Goal: Information Seeking & Learning: Compare options

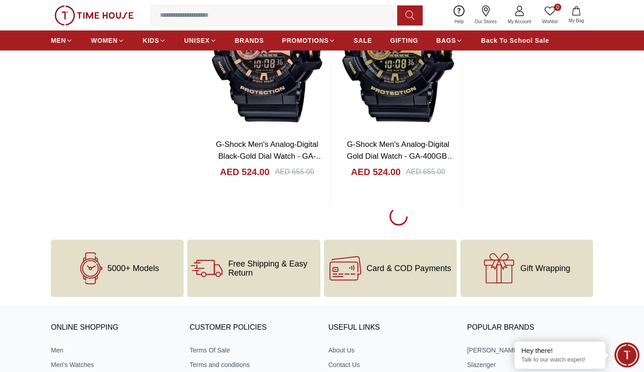
scroll to position [1955, 0]
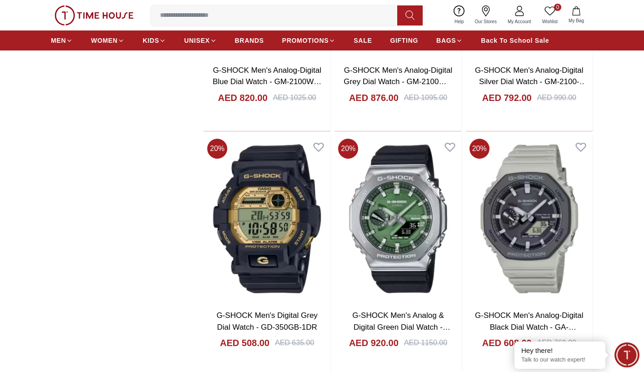
scroll to position [4991, 0]
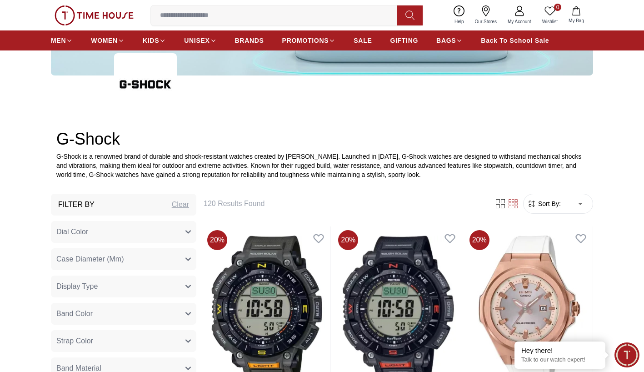
scroll to position [227, 0]
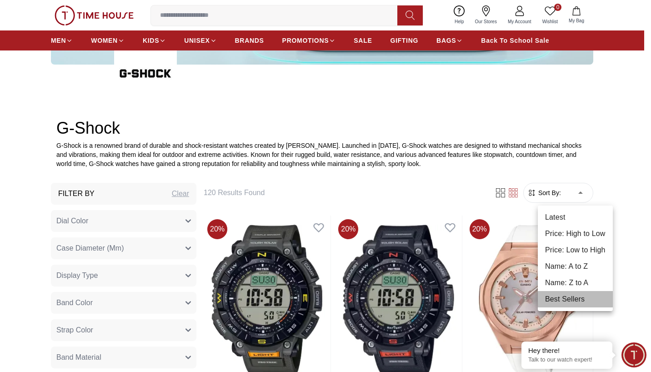
click at [577, 298] on li "Best Sellers" at bounding box center [575, 299] width 75 height 16
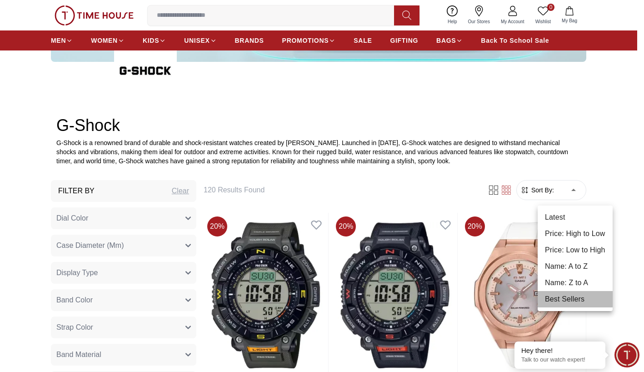
type input "*"
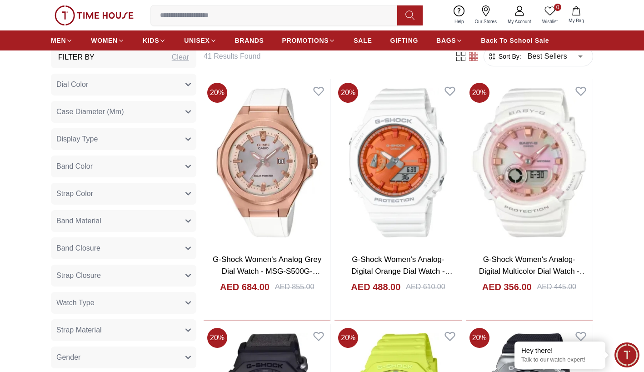
scroll to position [318, 0]
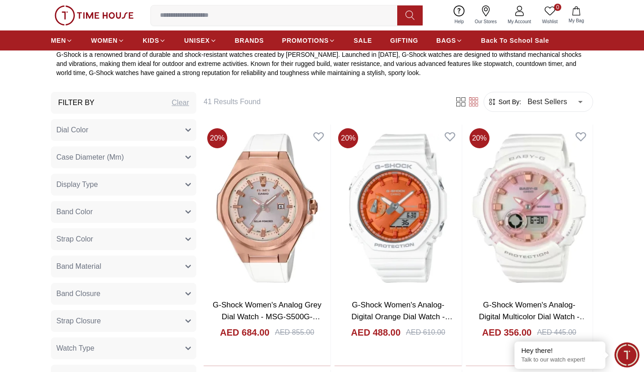
click at [190, 183] on icon "button" at bounding box center [187, 184] width 5 height 5
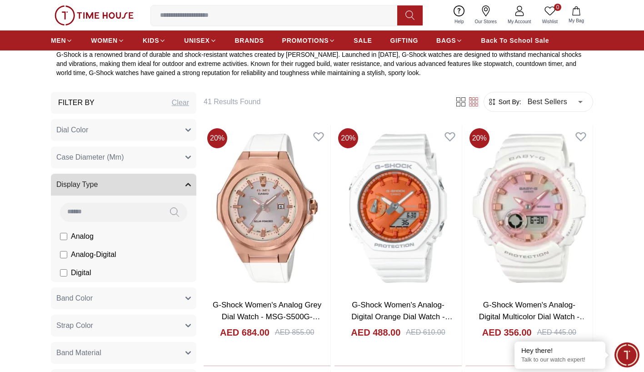
click at [189, 184] on icon "button" at bounding box center [188, 184] width 5 height 2
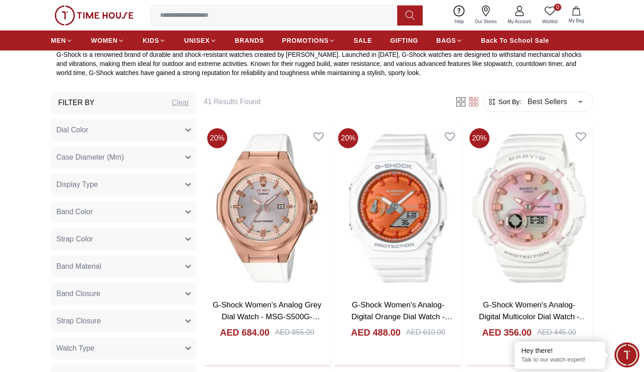
click at [189, 211] on icon "button" at bounding box center [187, 211] width 5 height 5
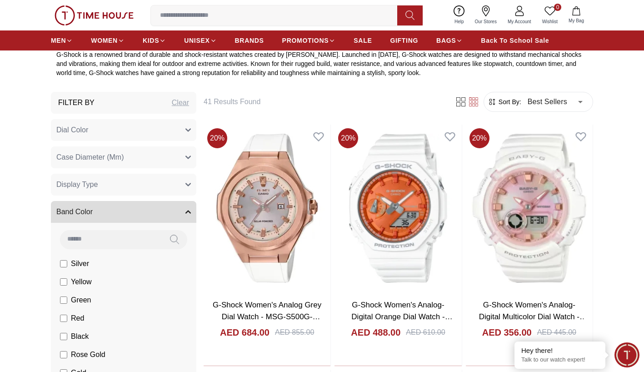
click at [189, 210] on icon "button" at bounding box center [187, 211] width 5 height 5
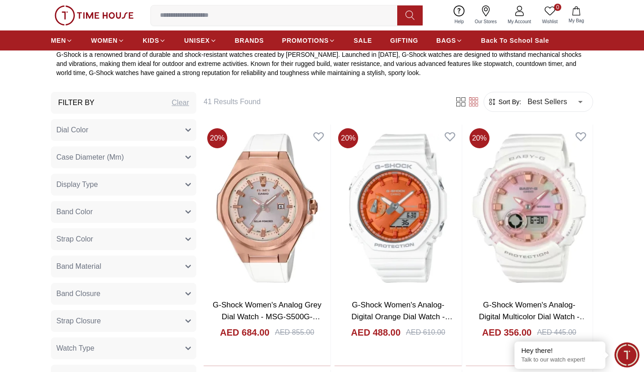
click at [186, 238] on icon "button" at bounding box center [188, 239] width 5 height 2
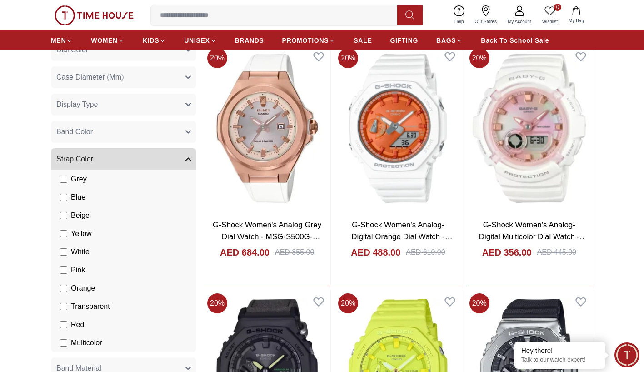
scroll to position [409, 0]
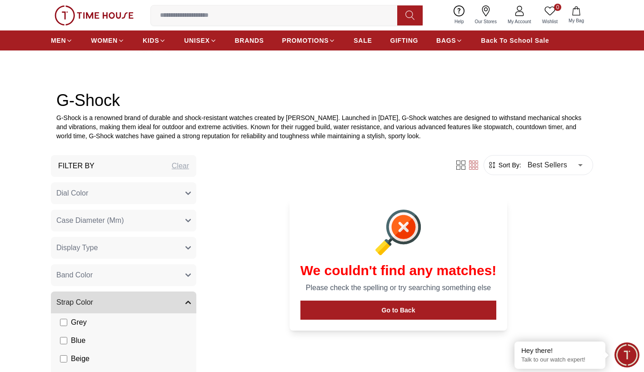
scroll to position [227, 0]
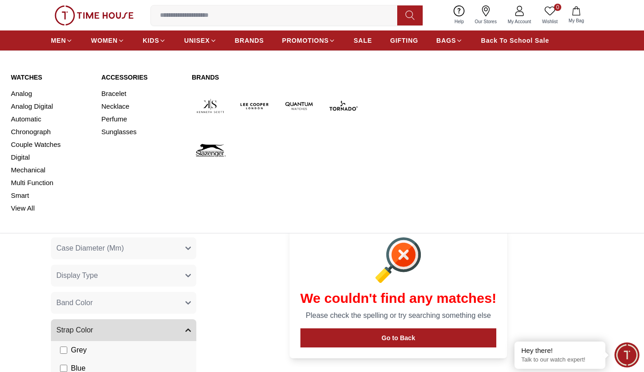
click at [66, 40] on link "MEN" at bounding box center [62, 40] width 22 height 16
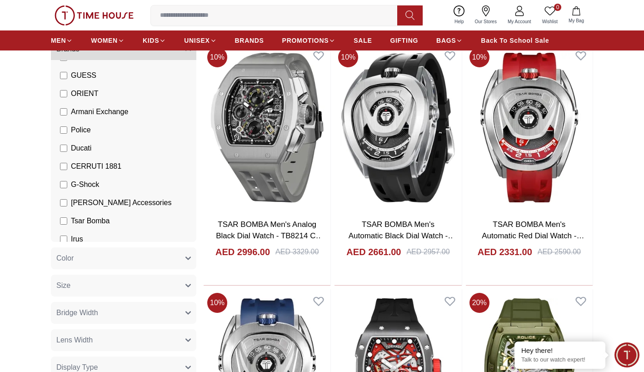
scroll to position [182, 0]
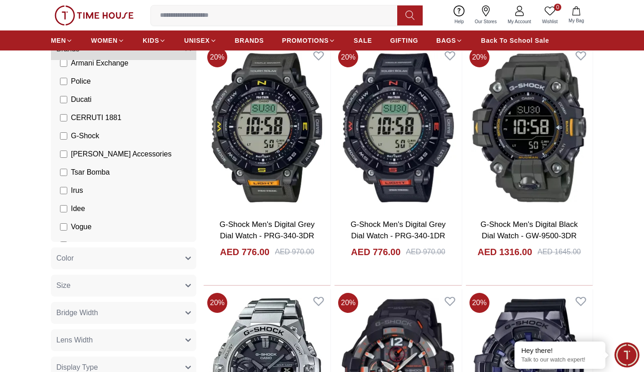
scroll to position [227, 0]
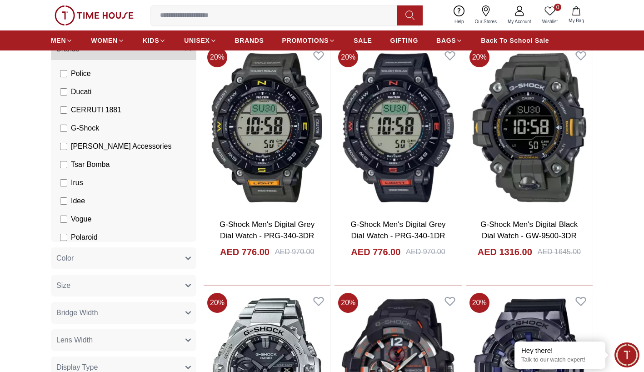
click at [75, 254] on button "Color" at bounding box center [123, 258] width 145 height 22
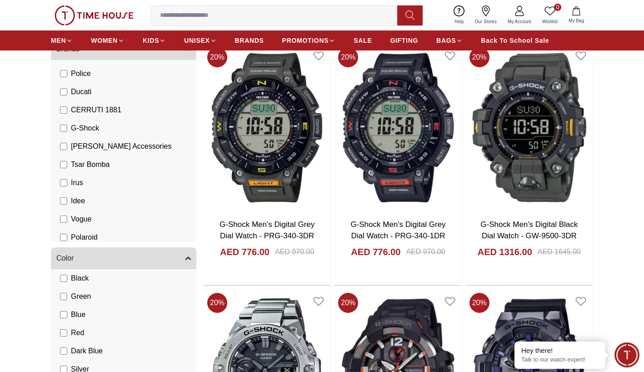
scroll to position [45, 0]
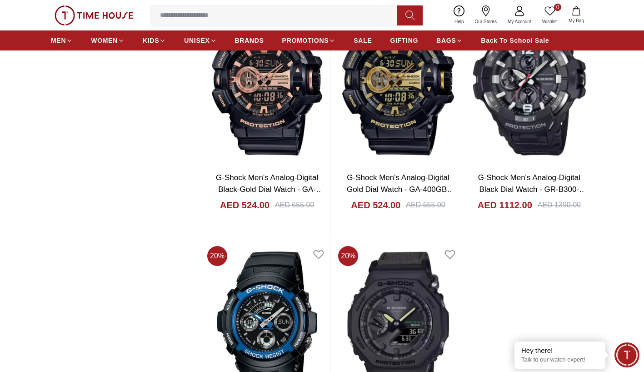
scroll to position [1318, 0]
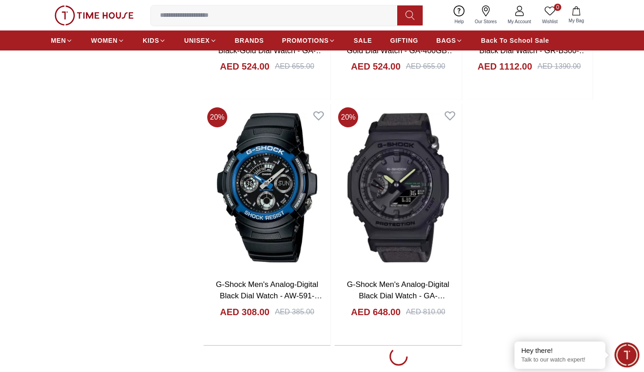
scroll to position [1500, 0]
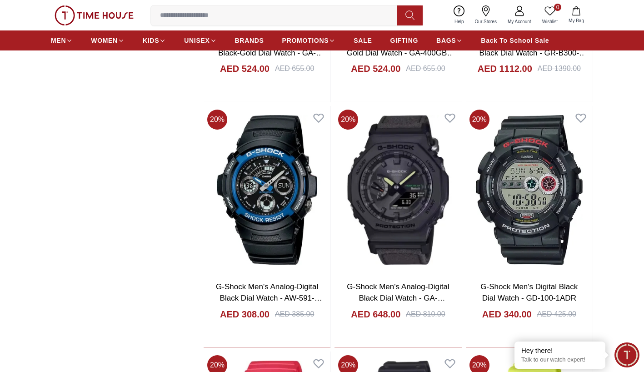
click at [397, 208] on img at bounding box center [398, 190] width 127 height 168
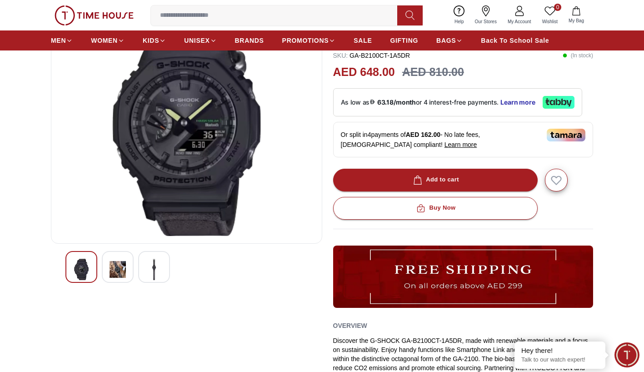
scroll to position [91, 0]
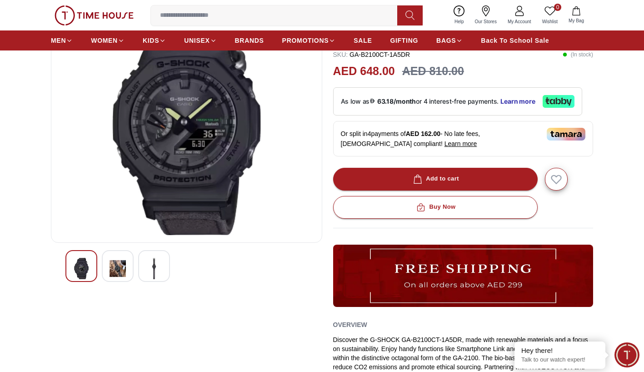
click at [123, 263] on img at bounding box center [118, 268] width 16 height 21
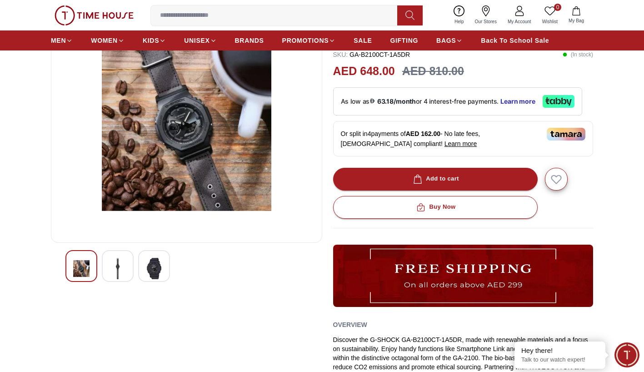
click at [155, 269] on img at bounding box center [154, 268] width 16 height 21
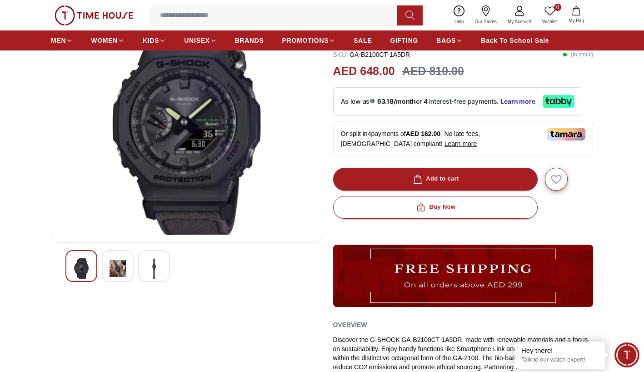
click at [155, 269] on img at bounding box center [154, 268] width 16 height 21
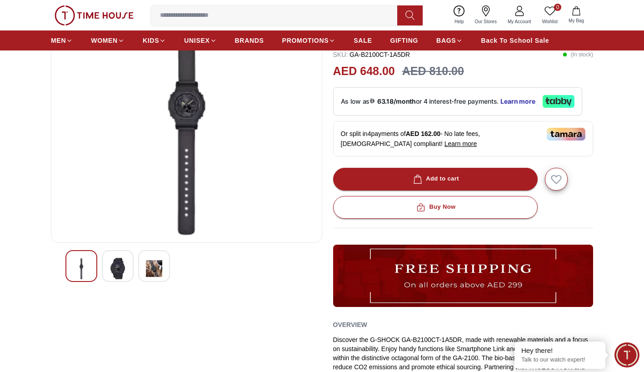
click at [155, 269] on img at bounding box center [154, 268] width 16 height 21
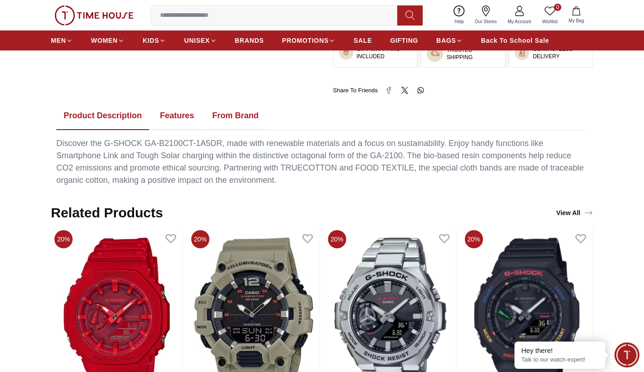
scroll to position [364, 0]
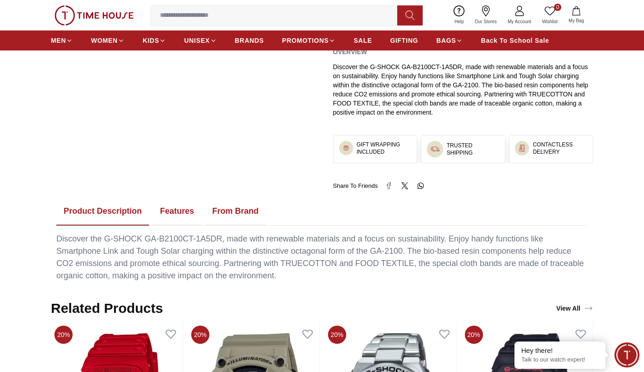
click at [170, 209] on button "Features" at bounding box center [177, 211] width 49 height 28
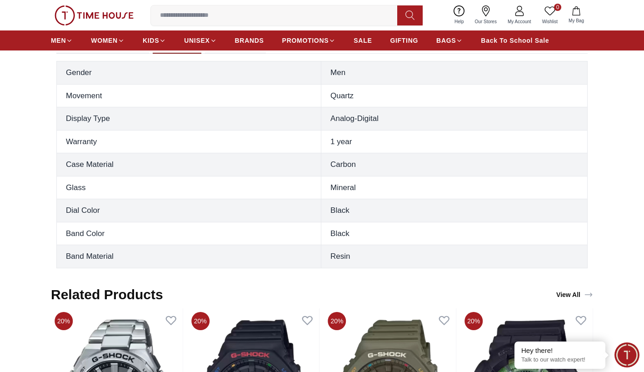
scroll to position [546, 0]
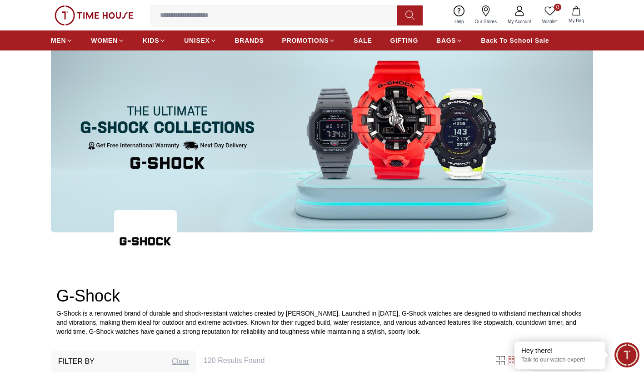
scroll to position [45, 0]
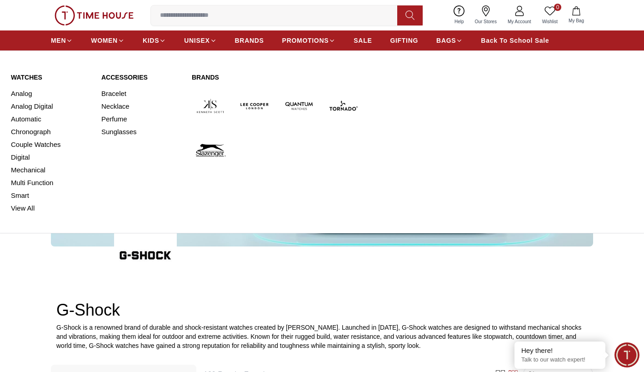
click at [25, 208] on link "View All" at bounding box center [51, 208] width 80 height 13
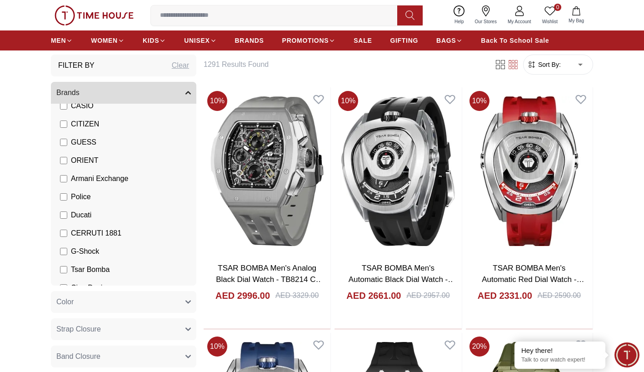
scroll to position [159, 0]
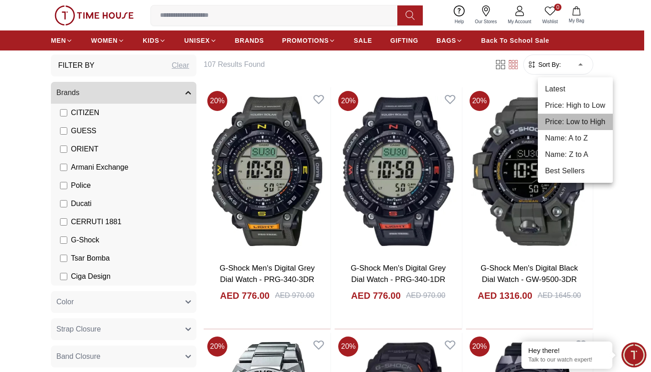
click at [591, 124] on li "Price: Low to High" at bounding box center [575, 122] width 75 height 16
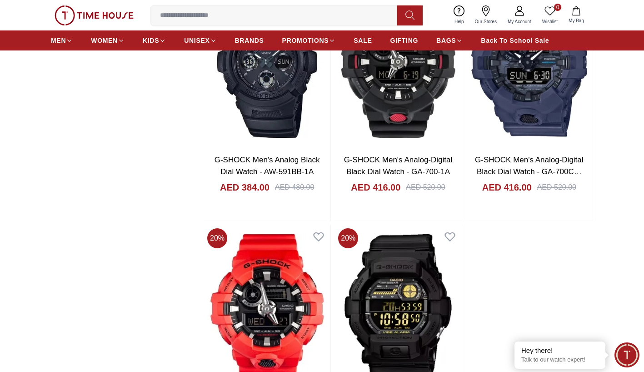
scroll to position [1500, 0]
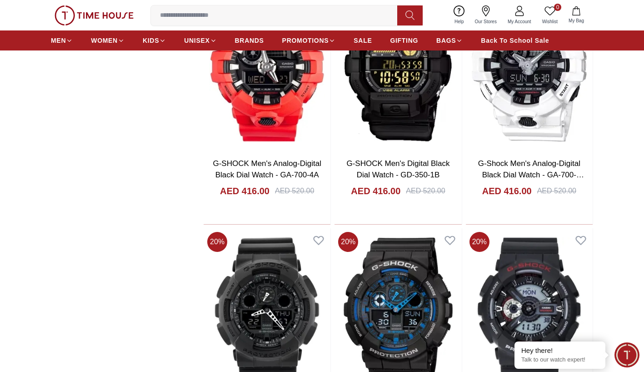
scroll to position [1682, 0]
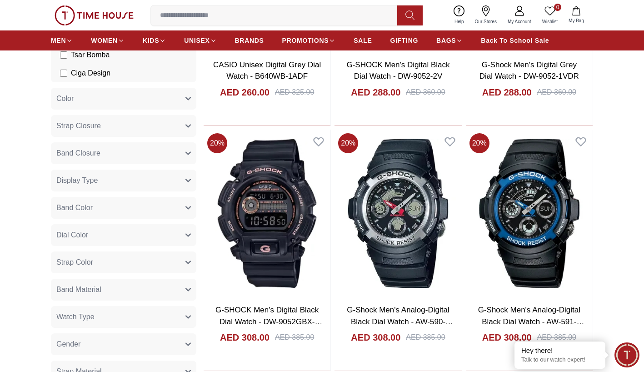
scroll to position [235, 0]
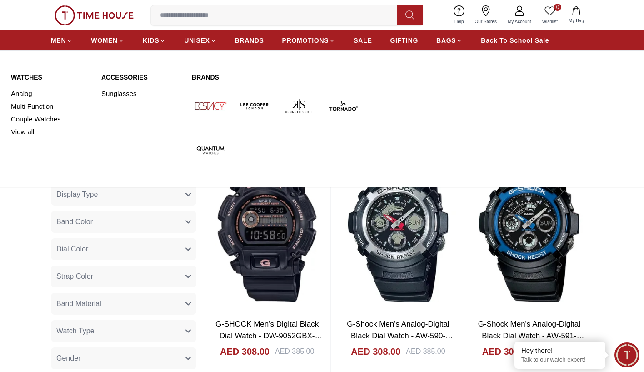
click at [17, 132] on link "View all" at bounding box center [51, 131] width 80 height 13
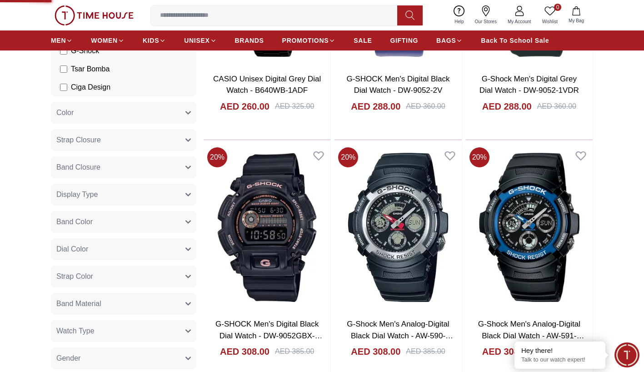
type input "******"
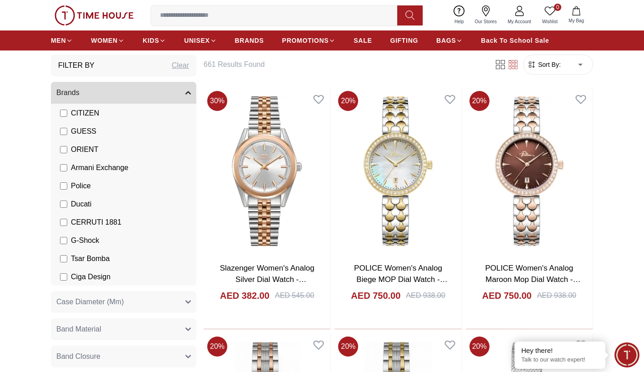
scroll to position [159, 0]
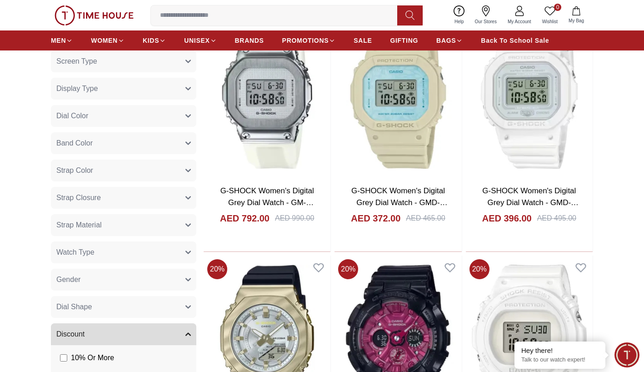
scroll to position [318, 0]
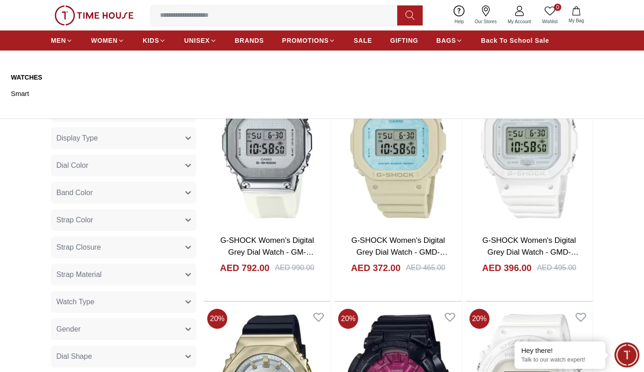
click at [30, 95] on link "Smart" at bounding box center [51, 93] width 80 height 13
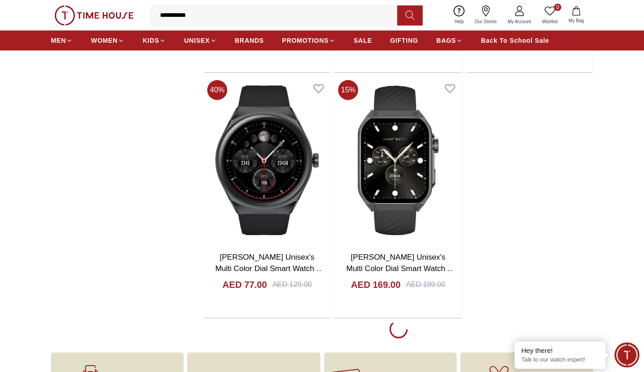
scroll to position [1682, 0]
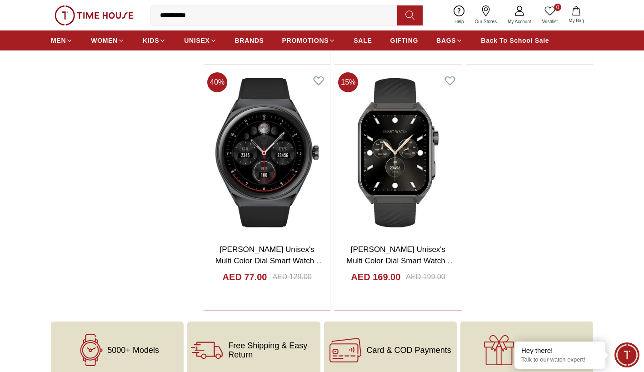
scroll to position [1500, 0]
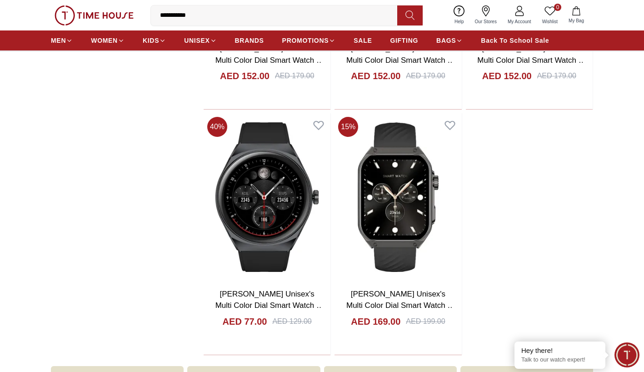
click at [415, 41] on span "GIFTING" at bounding box center [404, 40] width 28 height 9
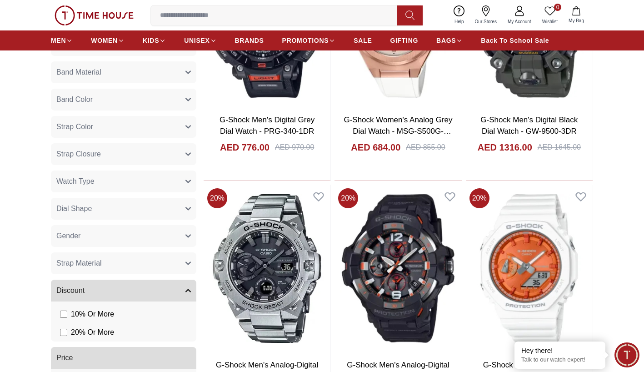
scroll to position [682, 0]
